Goal: Task Accomplishment & Management: Manage account settings

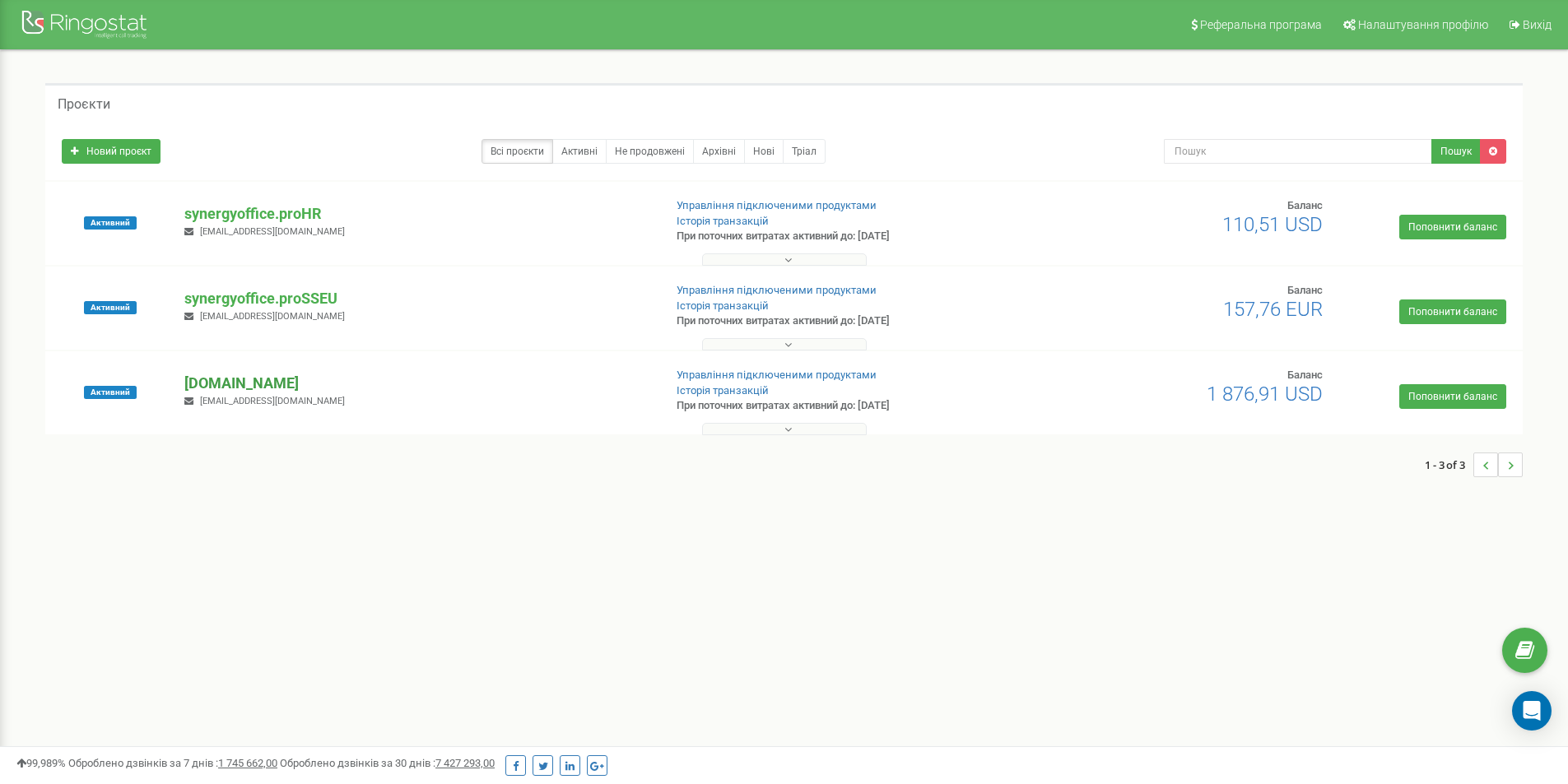
click at [285, 386] on p "[DOMAIN_NAME]" at bounding box center [416, 383] width 465 height 21
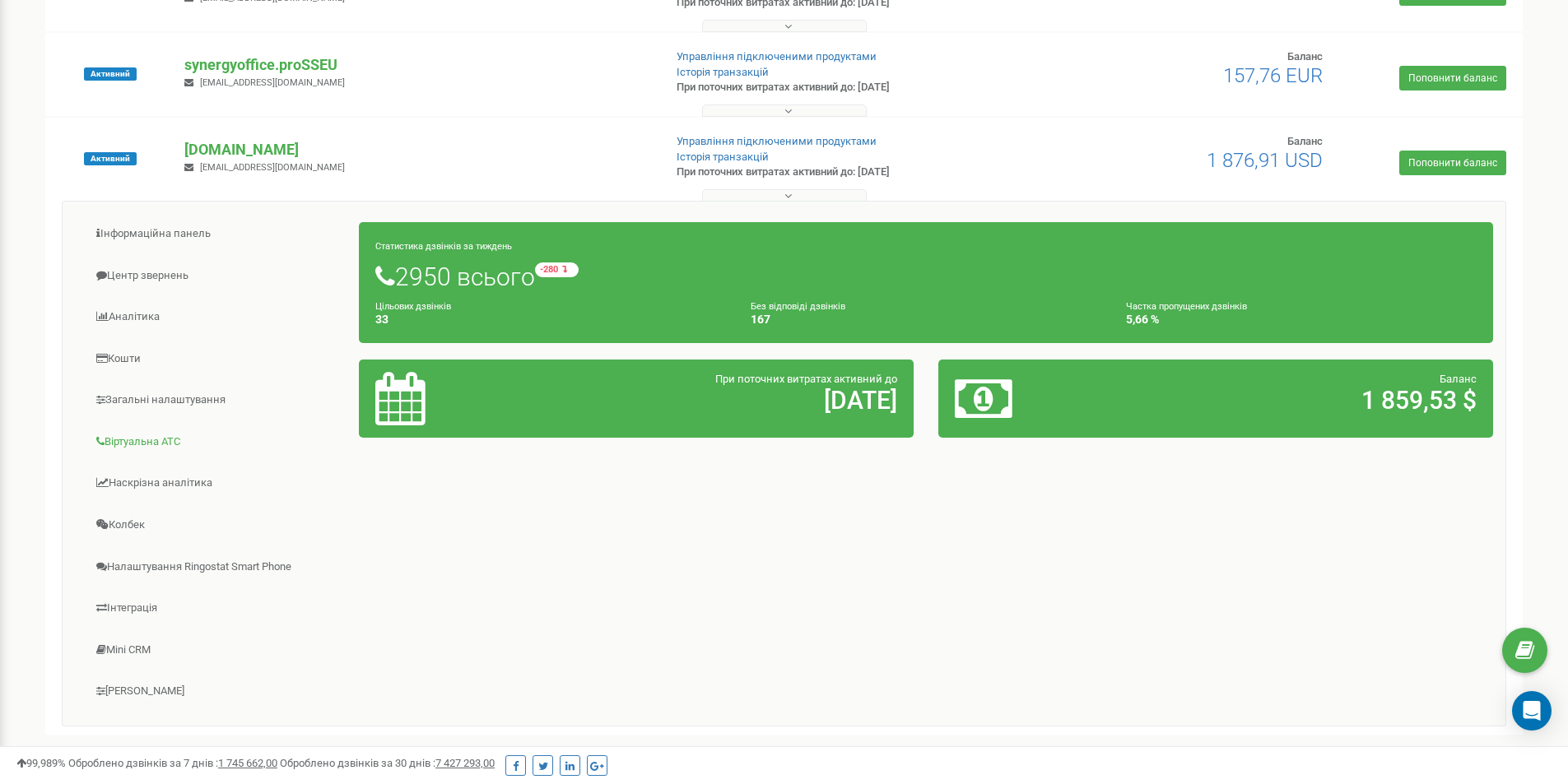
scroll to position [276, 0]
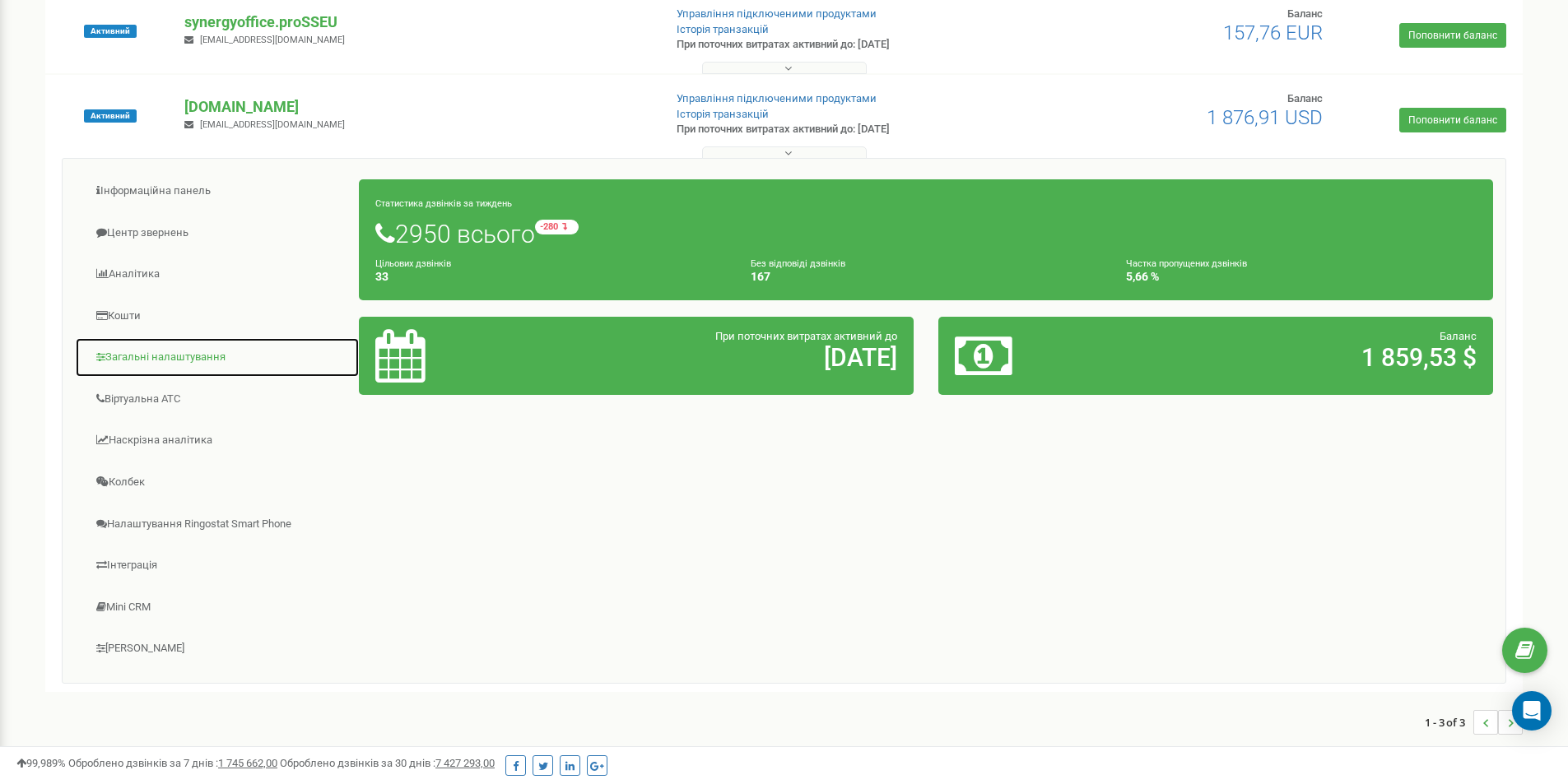
click at [198, 359] on link "Загальні налаштування" at bounding box center [217, 357] width 285 height 40
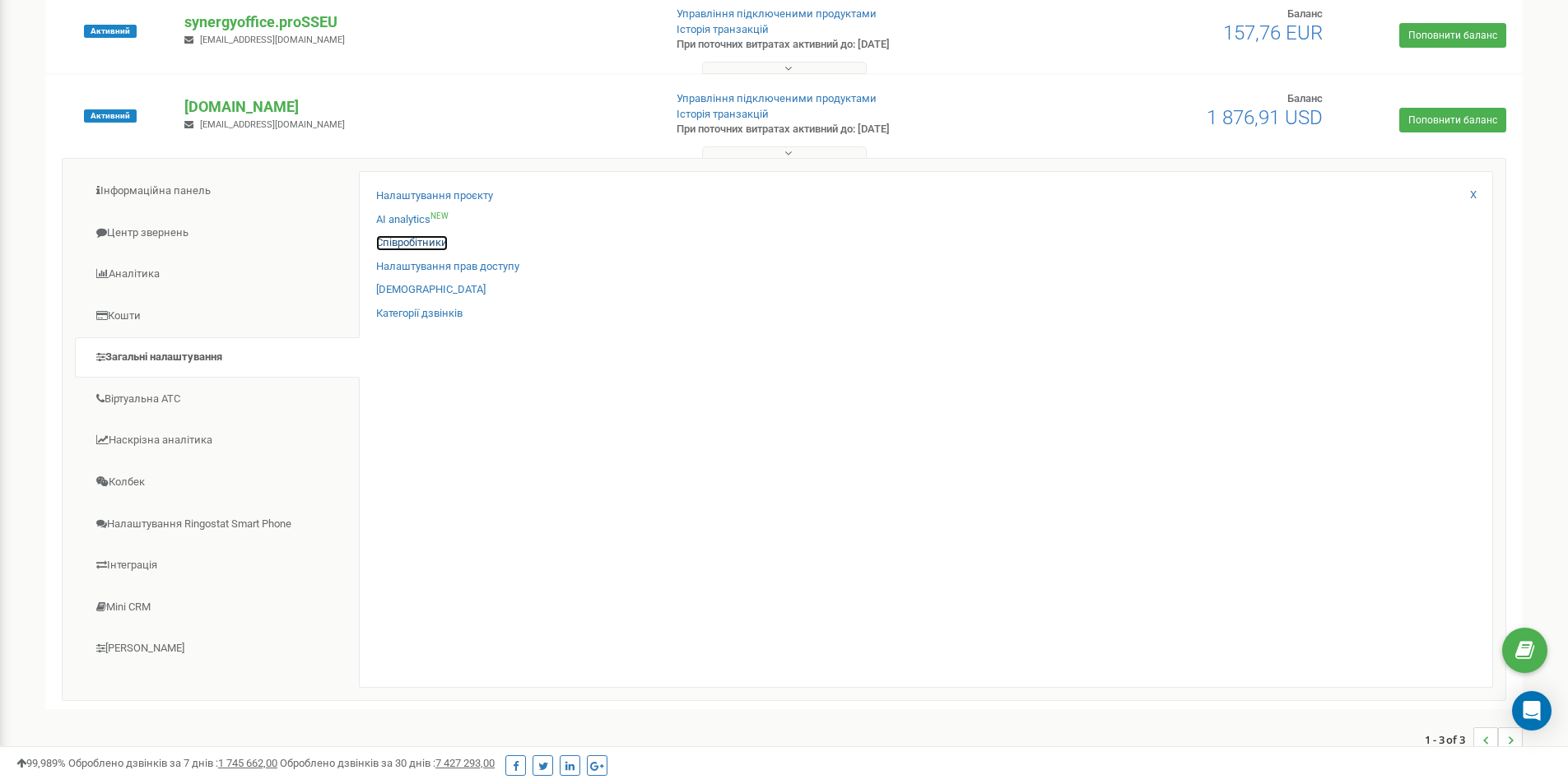
click at [421, 244] on link "Співробітники" at bounding box center [412, 243] width 72 height 15
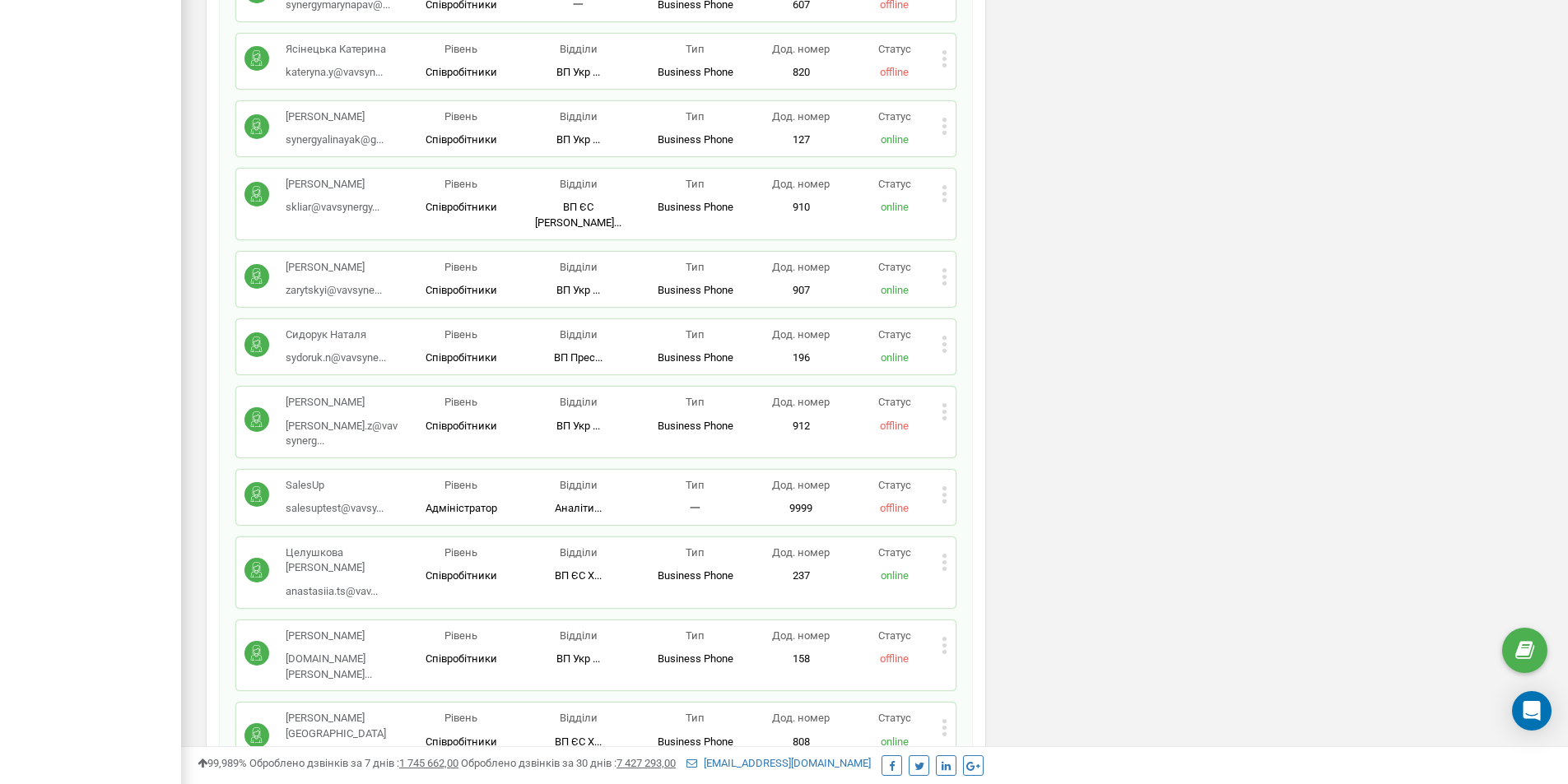
scroll to position [3618, 0]
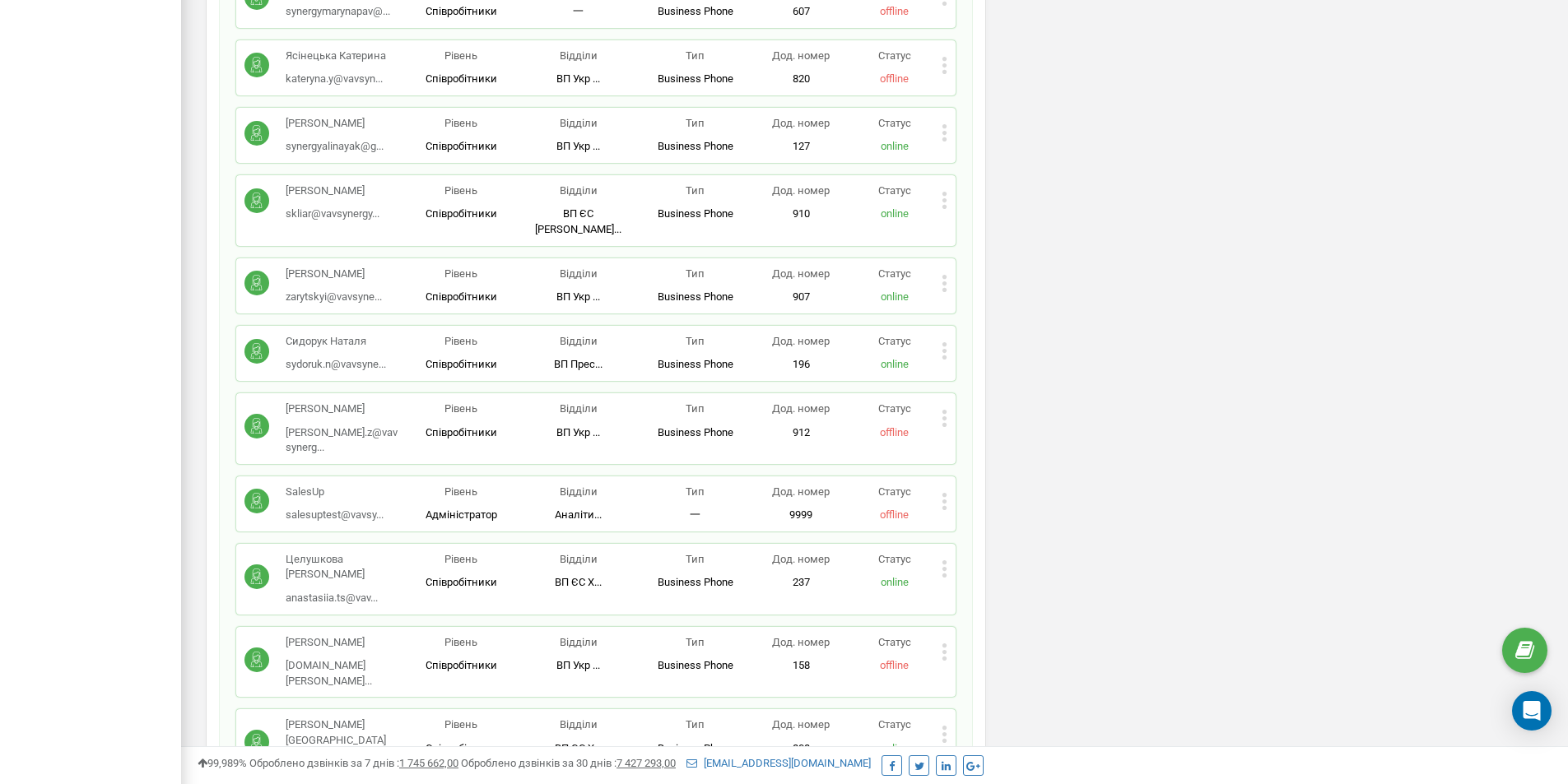
click at [331, 476] on div "SalesUp salesuptest@vavsy... [EMAIL_ADDRESS][DOMAIN_NAME] Рівень Адміністратор …" at bounding box center [596, 503] width 719 height 55
click at [945, 493] on icon at bounding box center [944, 495] width 4 height 4
click at [981, 522] on span "Редагувати" at bounding box center [996, 527] width 65 height 10
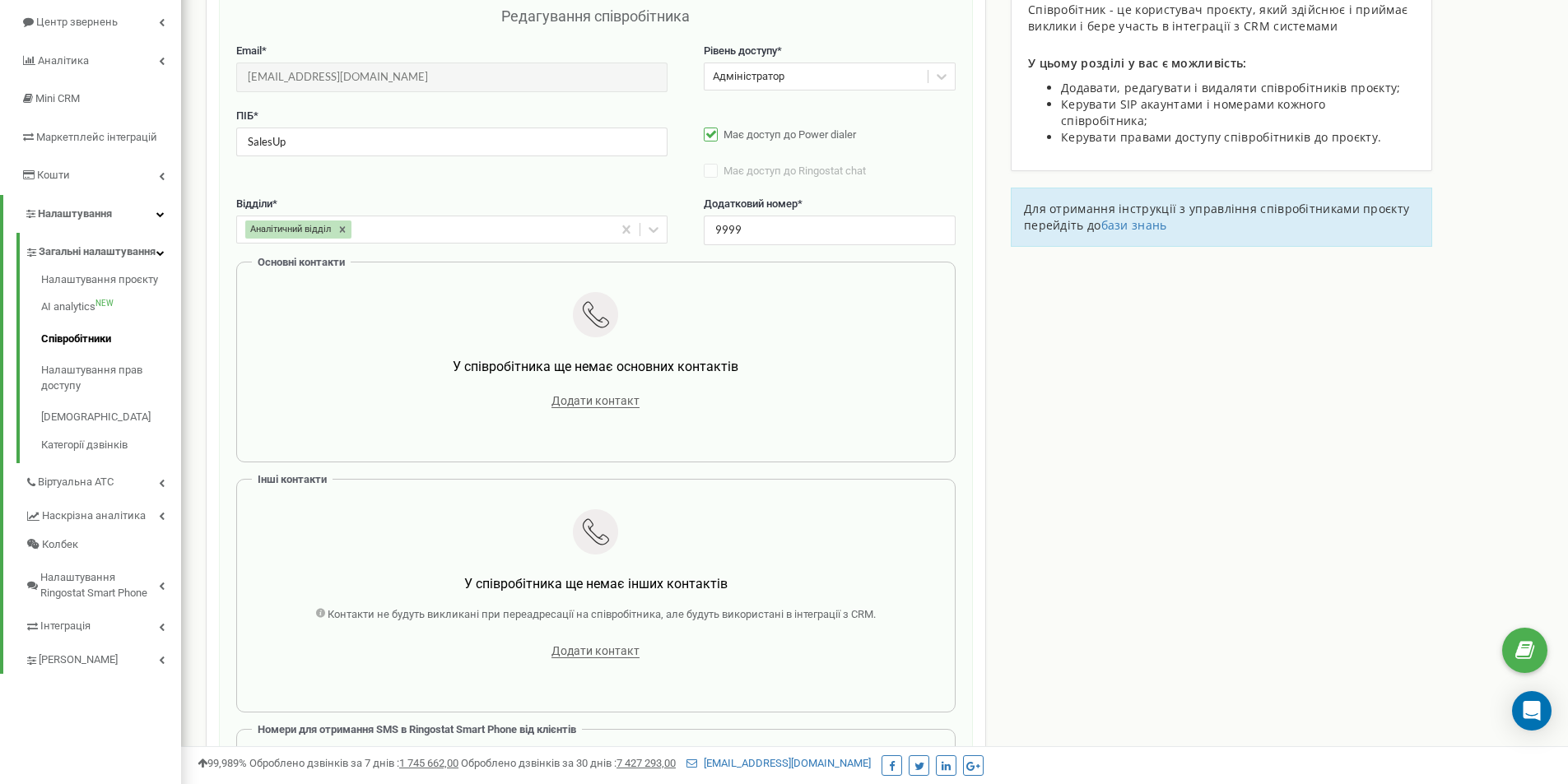
scroll to position [164, 0]
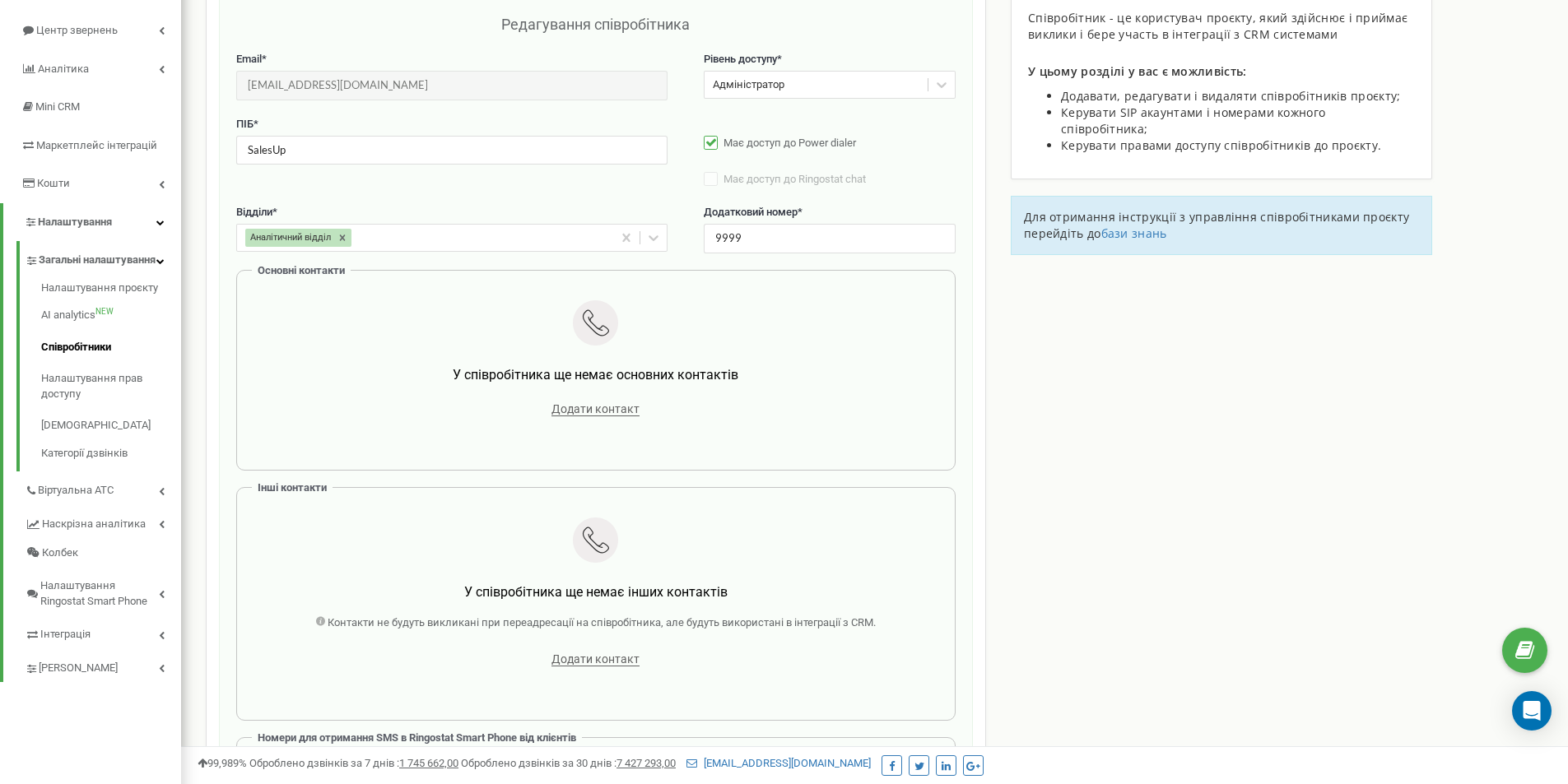
click at [514, 182] on div "ПІБ * SalesUp Має доступ до Power dialer Має доступ до Ringostat chat Стане дос…" at bounding box center [596, 160] width 719 height 88
